Goal: Transaction & Acquisition: Book appointment/travel/reservation

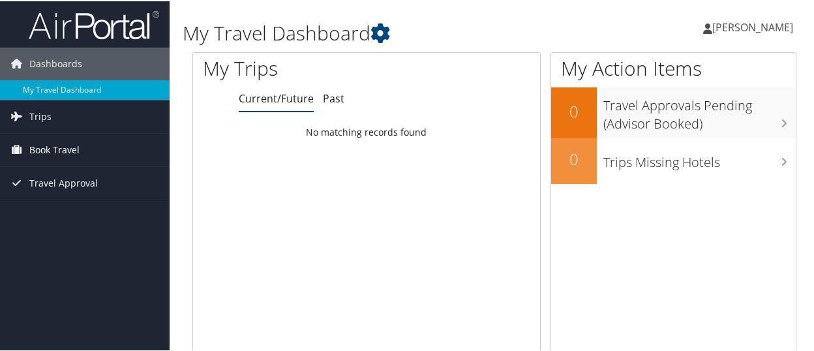
click at [69, 152] on span "Book Travel" at bounding box center [54, 148] width 50 height 33
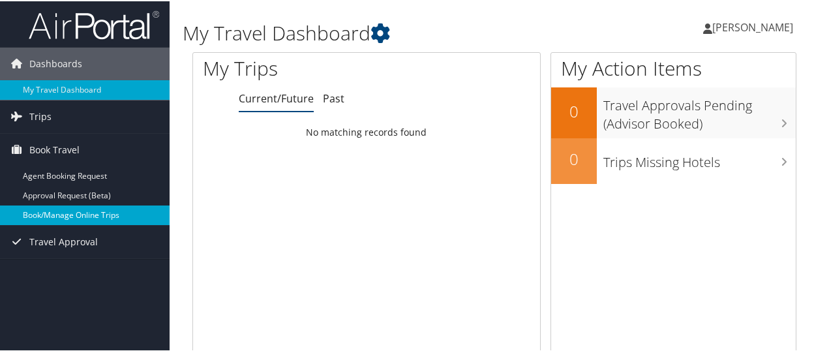
click at [80, 213] on link "Book/Manage Online Trips" at bounding box center [85, 214] width 170 height 20
